Goal: Task Accomplishment & Management: Complete application form

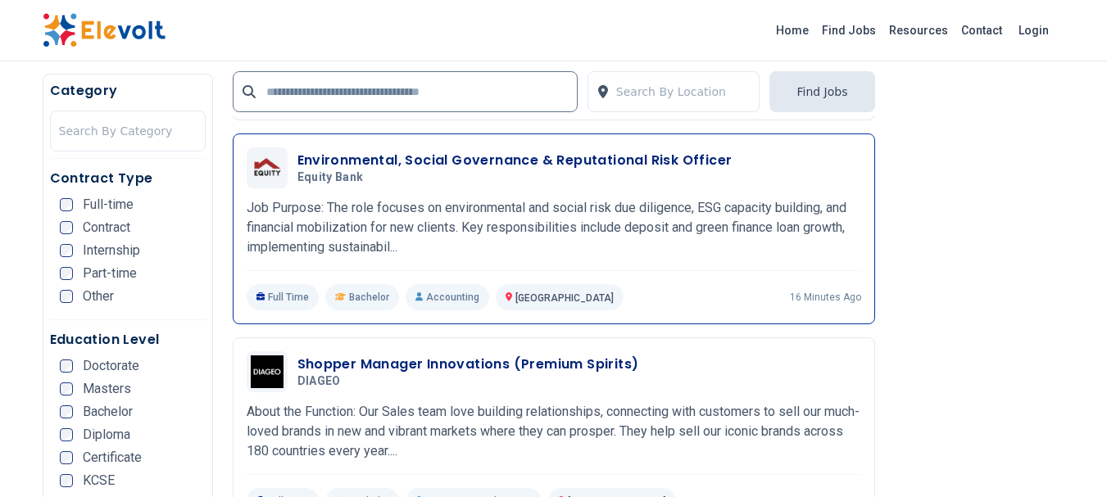
scroll to position [3031, 0]
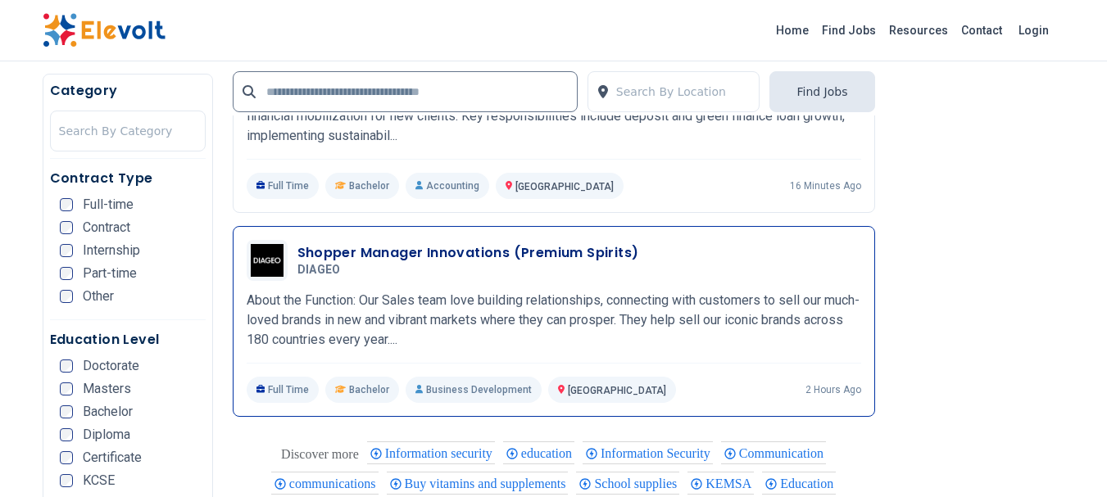
click at [424, 243] on h3 "Shopper Manager Innovations (Premium Spirits)" at bounding box center [468, 253] width 342 height 20
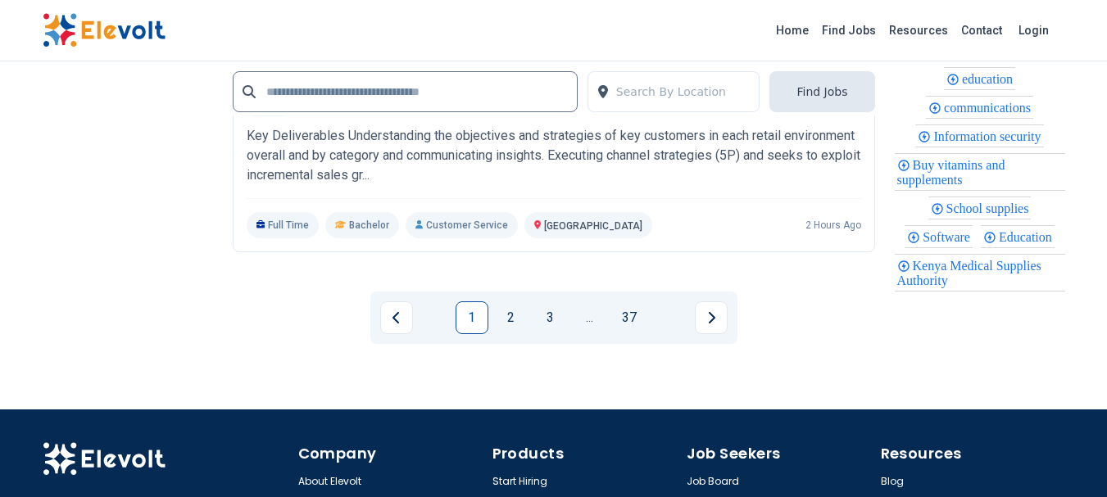
scroll to position [3768, 0]
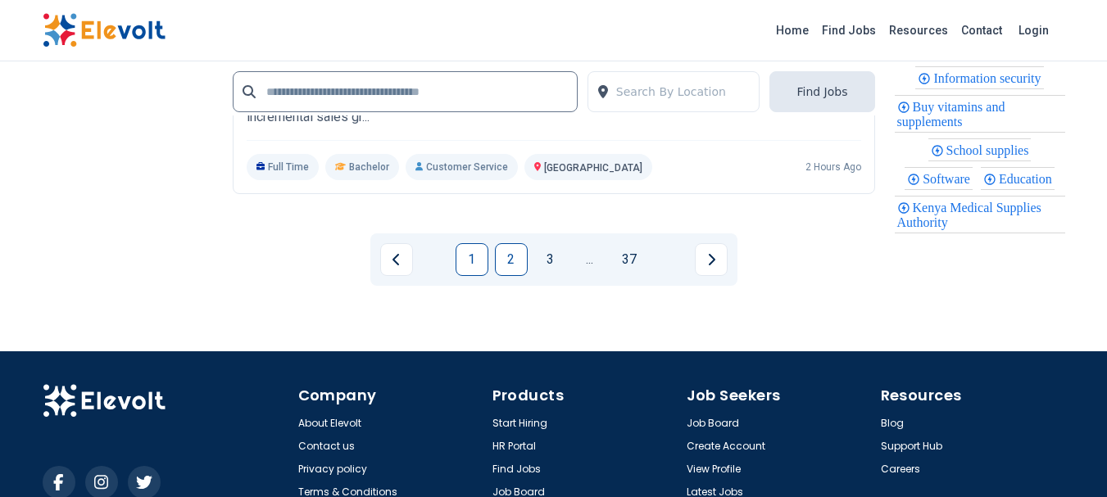
click at [518, 243] on link "2" at bounding box center [511, 259] width 33 height 33
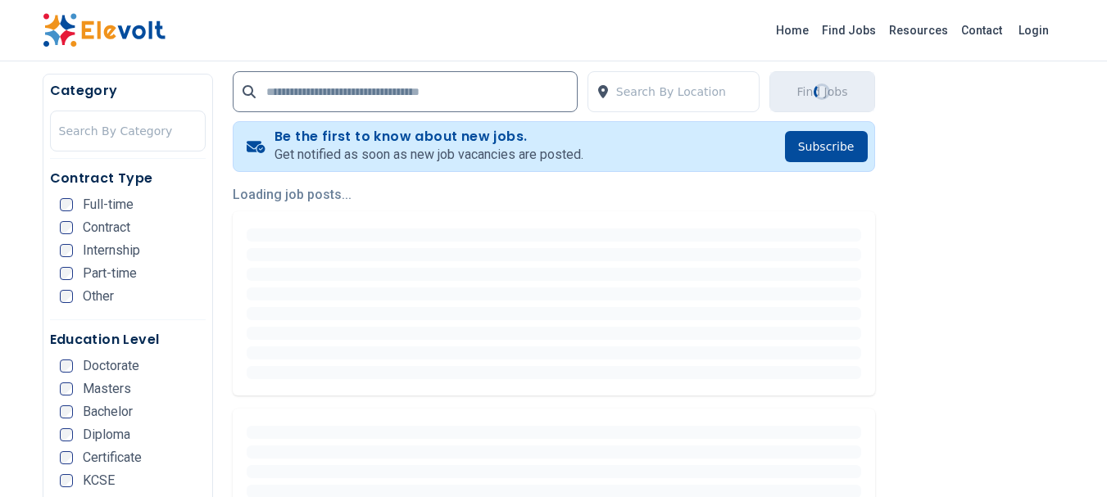
scroll to position [328, 0]
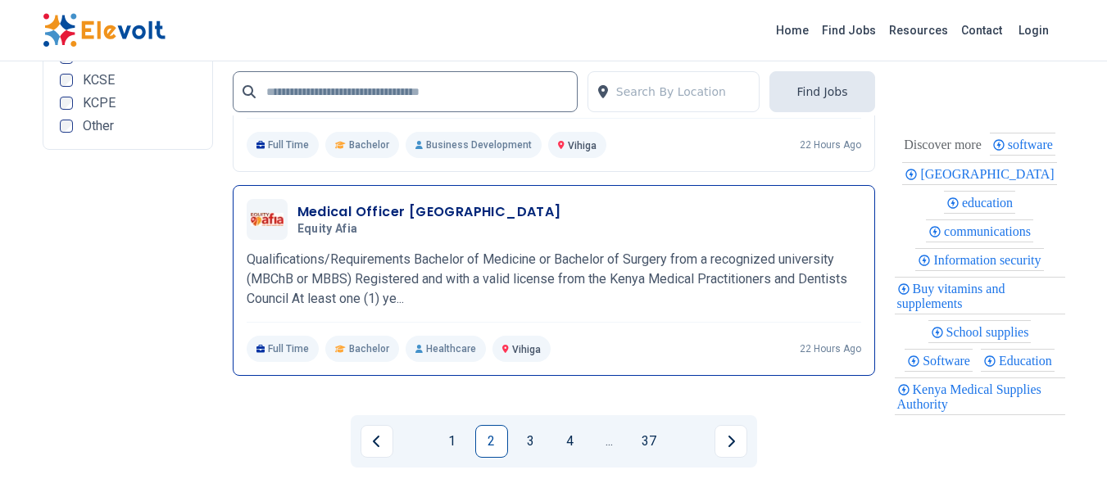
scroll to position [3932, 0]
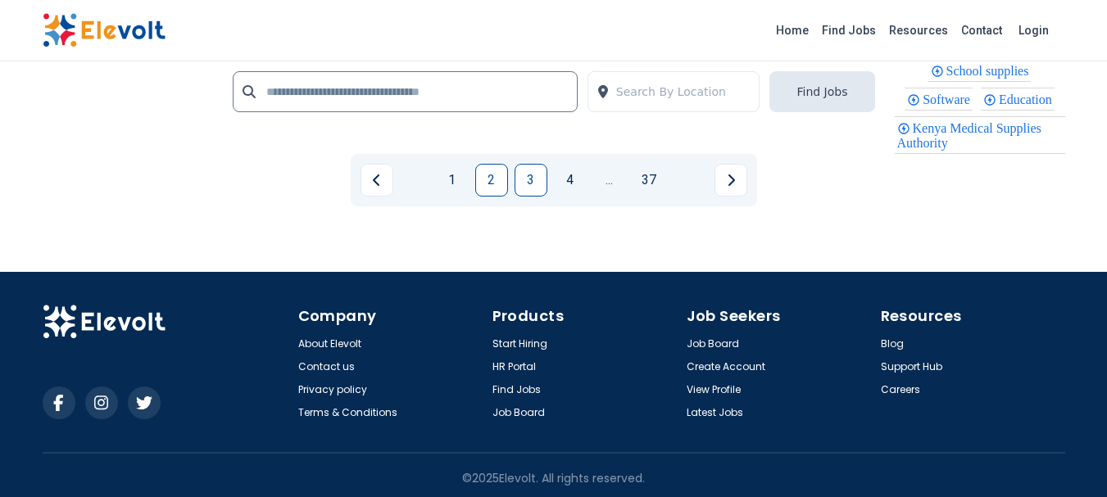
click at [518, 183] on link "3" at bounding box center [530, 180] width 33 height 33
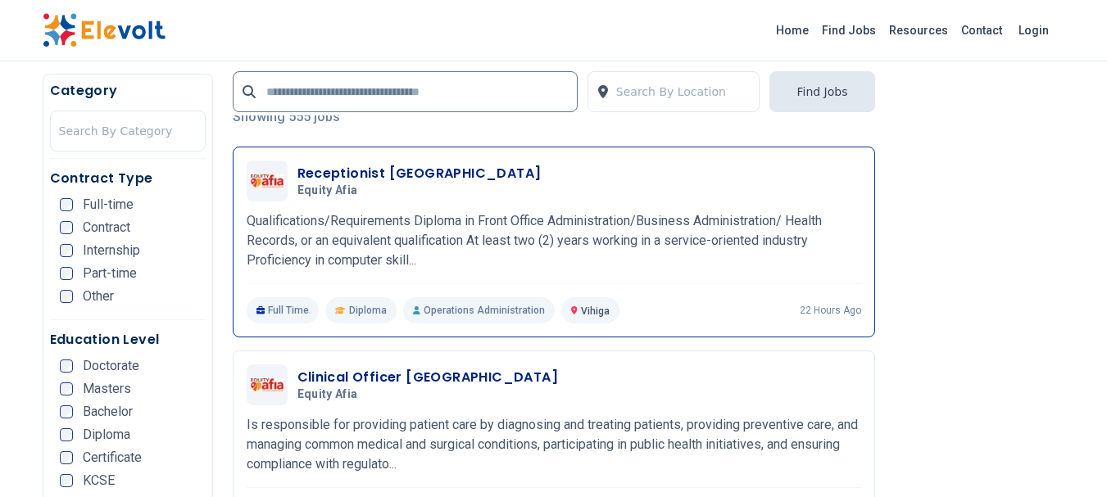
scroll to position [410, 0]
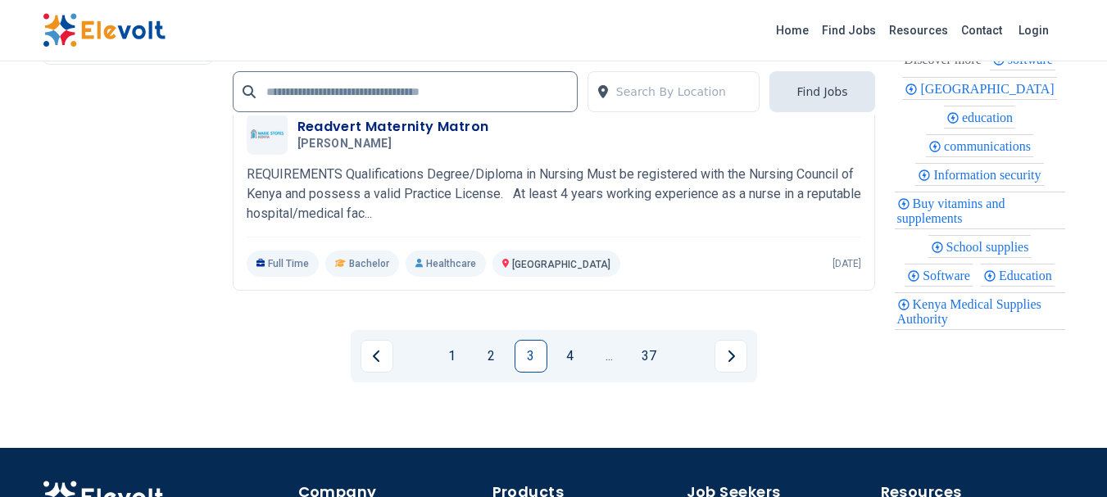
scroll to position [3686, 0]
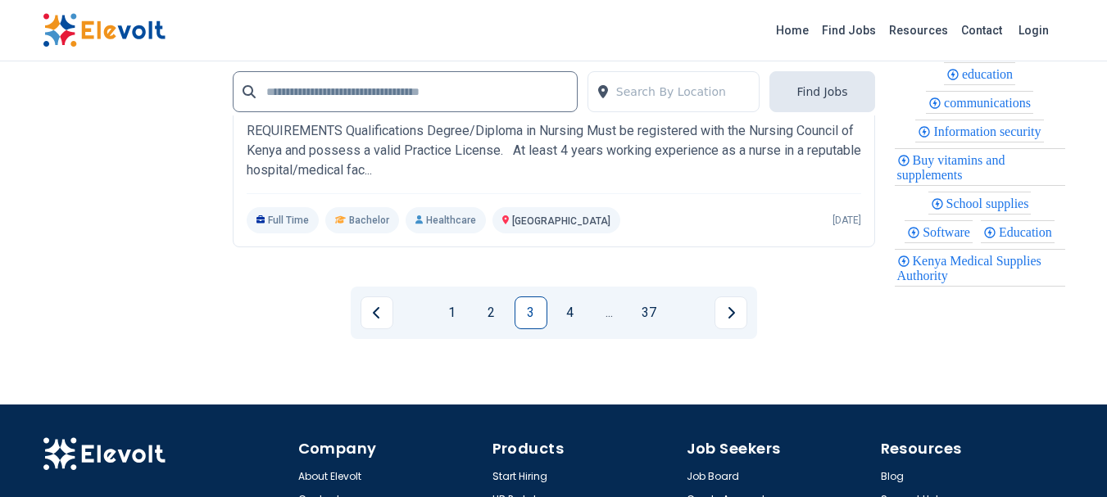
click at [562, 306] on link "4" at bounding box center [570, 313] width 33 height 33
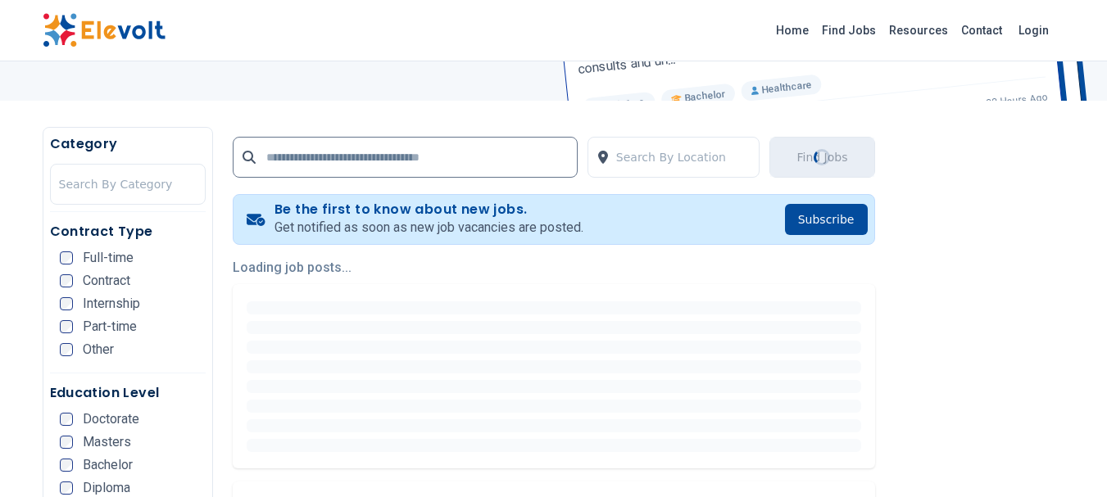
scroll to position [328, 0]
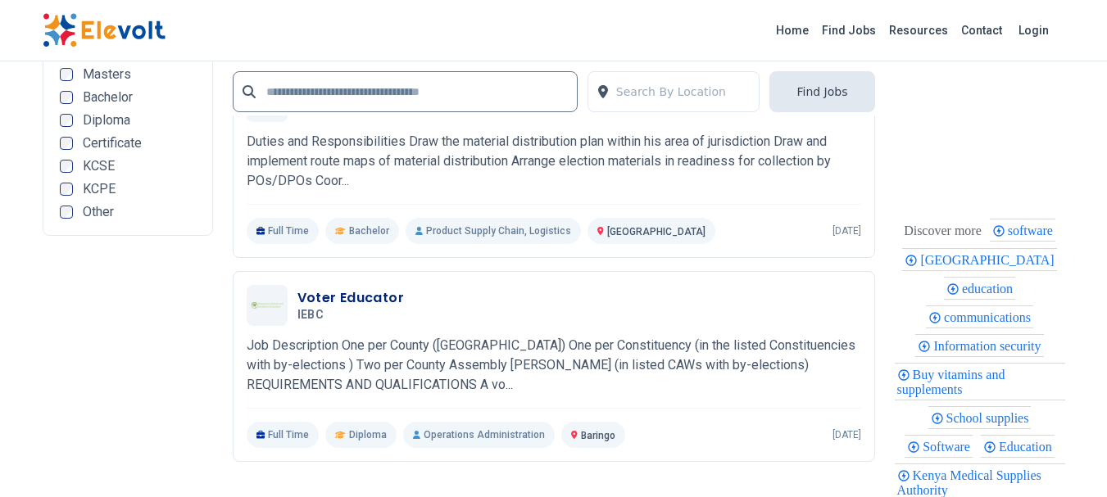
scroll to position [3686, 0]
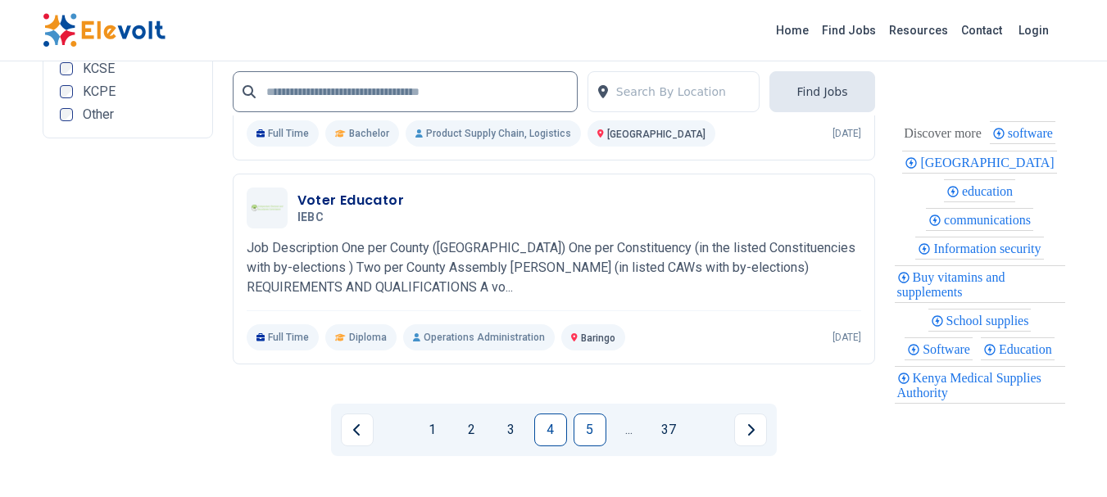
click at [597, 431] on link "5" at bounding box center [589, 430] width 33 height 33
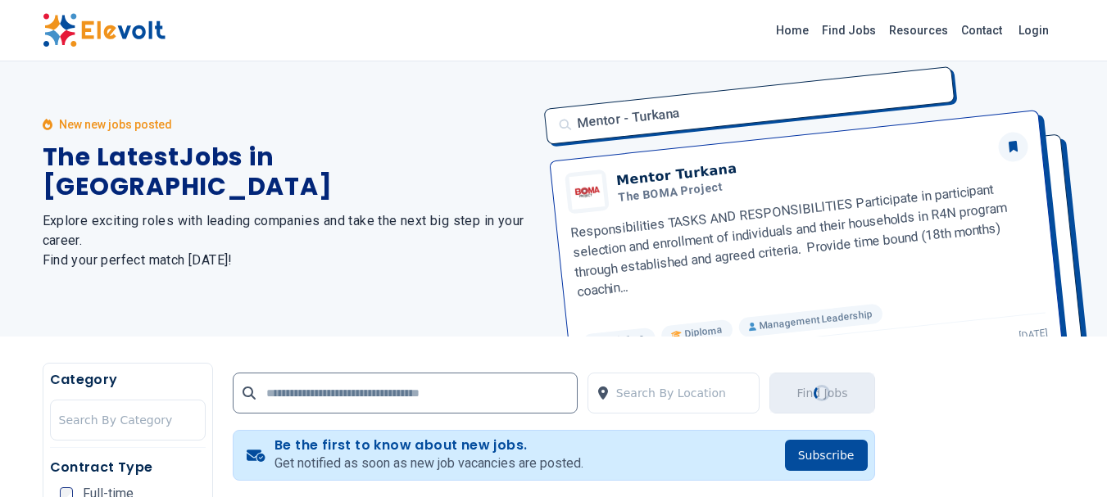
scroll to position [0, 0]
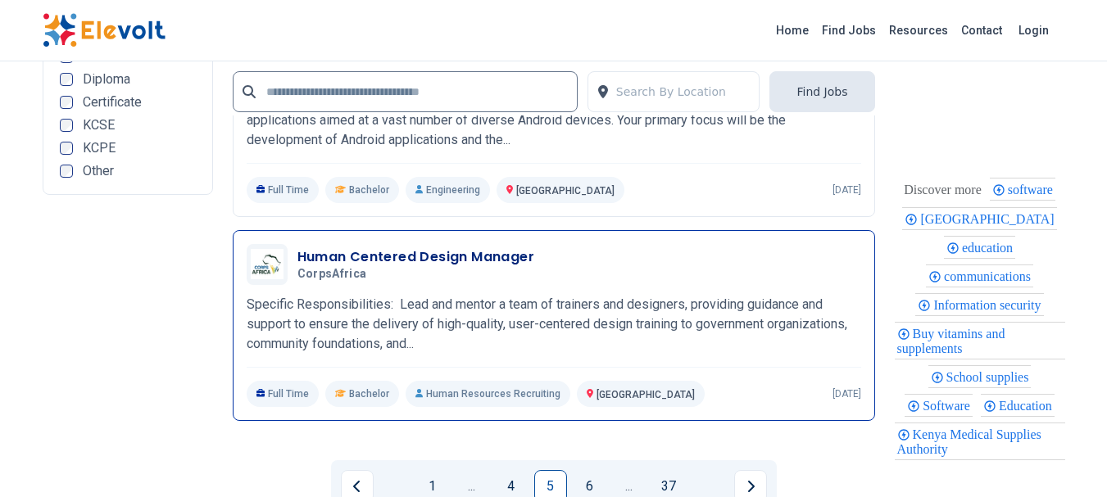
scroll to position [3522, 0]
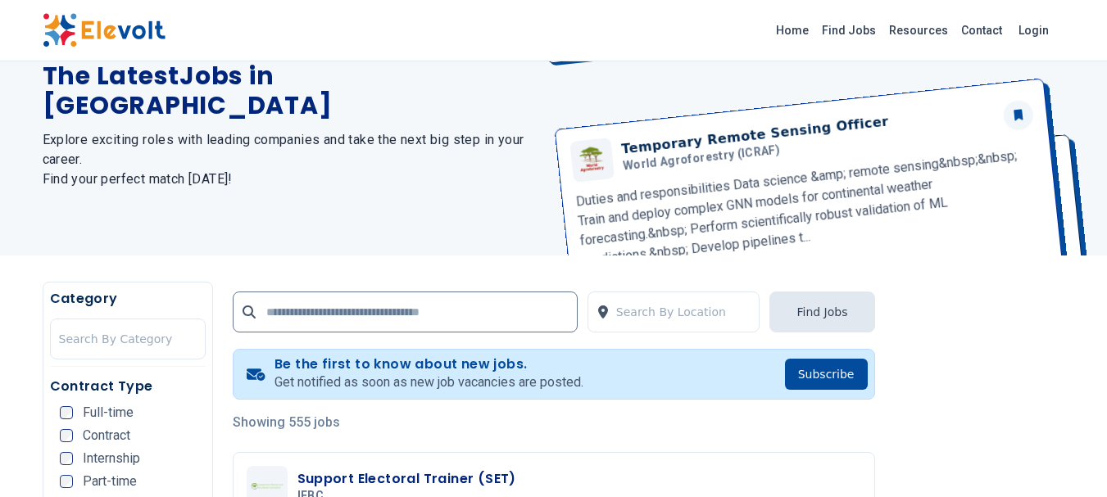
scroll to position [28, 0]
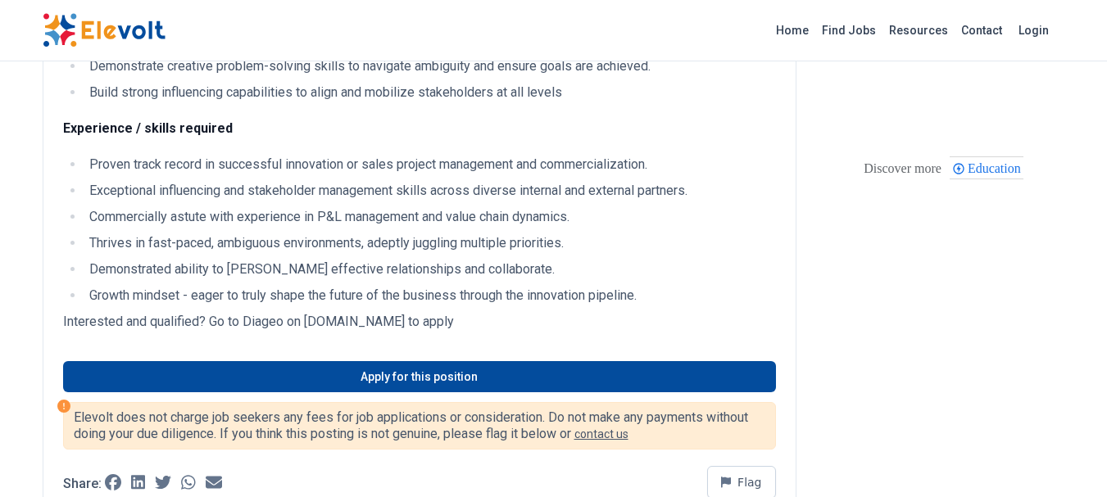
scroll to position [1065, 0]
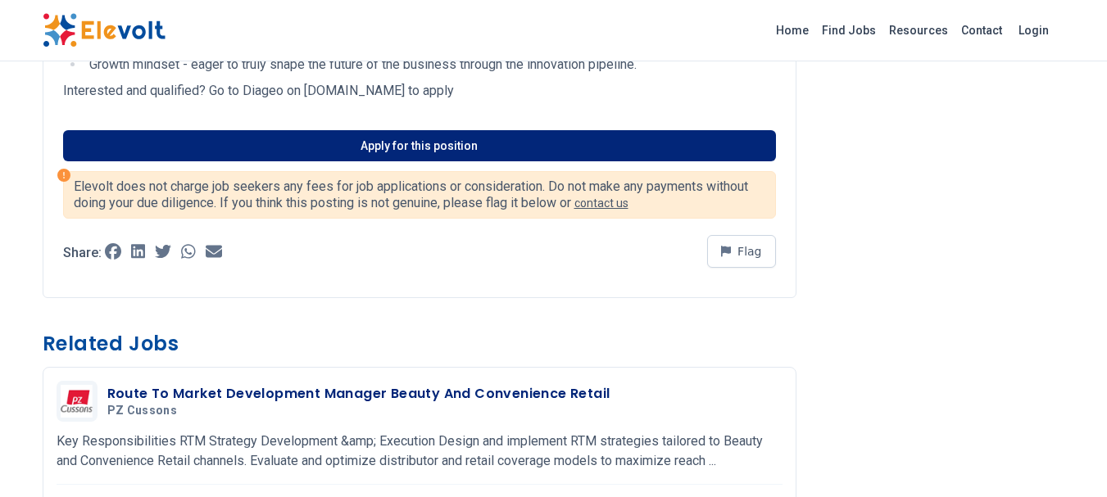
click at [260, 138] on link "Apply for this position" at bounding box center [419, 145] width 713 height 31
